Goal: Task Accomplishment & Management: Manage account settings

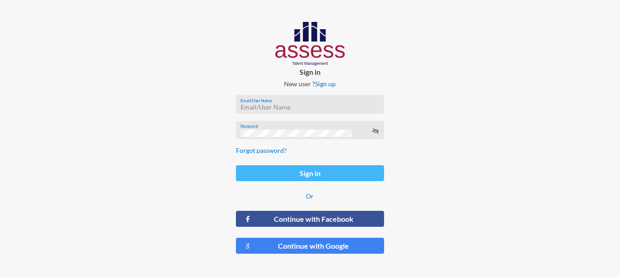
type input "RMES_830"
click at [289, 171] on button "Sign in" at bounding box center [310, 173] width 148 height 16
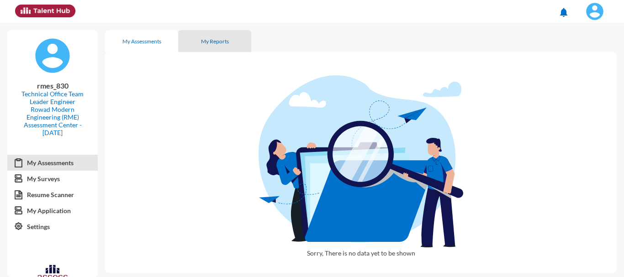
click at [216, 38] on div "My Reports" at bounding box center [215, 41] width 28 height 7
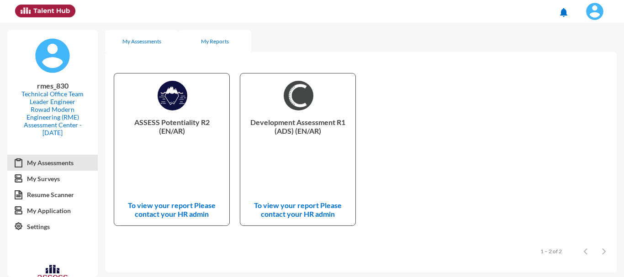
click at [143, 43] on div "My Assessments" at bounding box center [141, 41] width 39 height 7
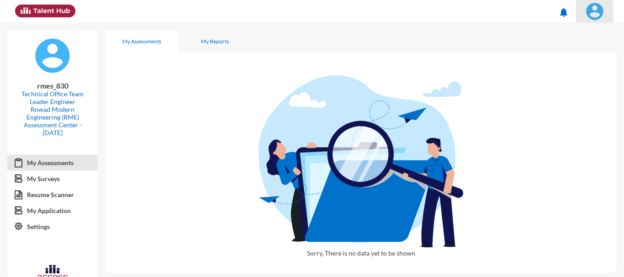
click at [588, 18] on span at bounding box center [594, 11] width 23 height 18
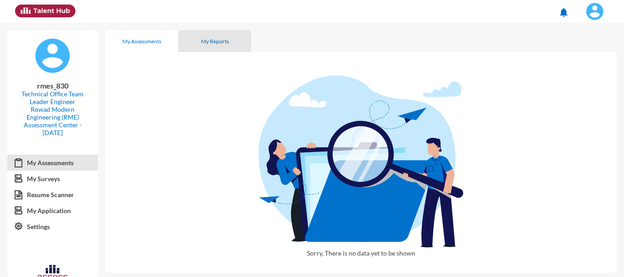
click at [221, 38] on div "My Reports" at bounding box center [215, 41] width 28 height 7
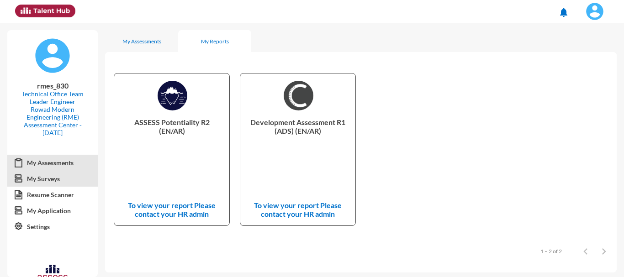
click at [58, 179] on link "My Surveys" at bounding box center [52, 179] width 90 height 16
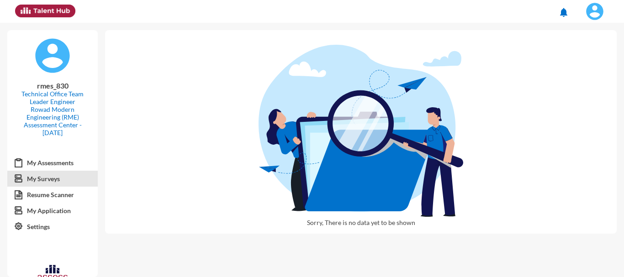
click at [568, 8] on mat-icon "notifications" at bounding box center [563, 12] width 11 height 11
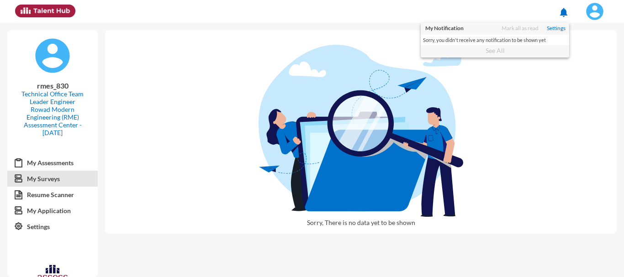
click at [36, 196] on div at bounding box center [312, 138] width 624 height 277
